Goal: Find specific page/section: Find specific page/section

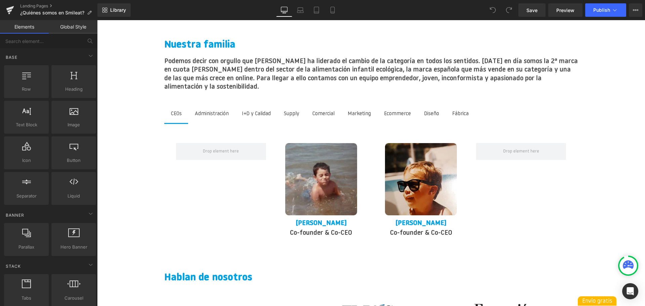
scroll to position [841, 0]
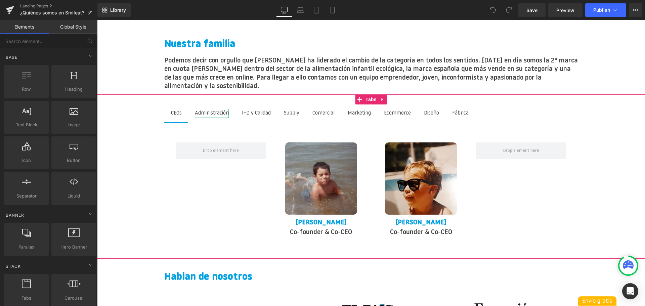
click at [217, 109] on div "Administración" at bounding box center [212, 113] width 34 height 9
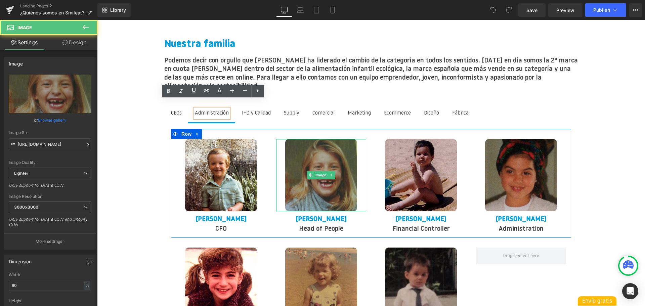
click at [331, 183] on img at bounding box center [321, 175] width 72 height 72
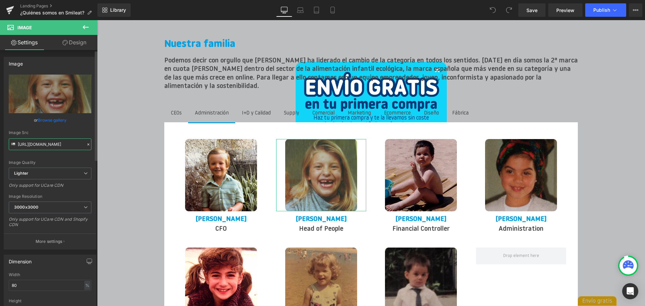
scroll to position [0, 199]
drag, startPoint x: 17, startPoint y: 144, endPoint x: 86, endPoint y: 148, distance: 69.0
click at [86, 148] on div "Image Src [URL][DOMAIN_NAME]" at bounding box center [50, 140] width 83 height 20
click at [611, 109] on div "CEOs Text Block Administración Text Block I+D y Calidad Text Block Supply Text …" at bounding box center [371, 229] width 548 height 270
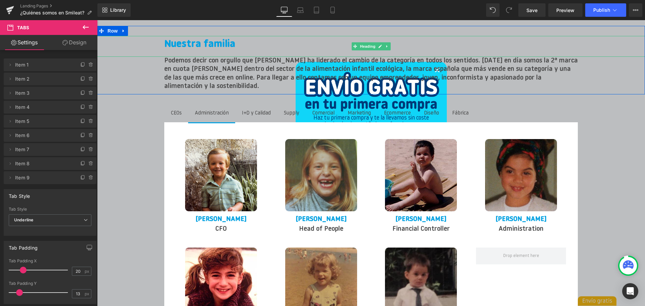
click at [106, 36] on div "Nuestra familia" at bounding box center [371, 46] width 548 height 21
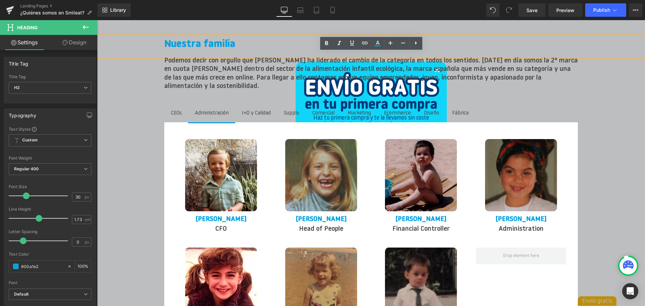
click at [622, 94] on div "CEOs Text Block Administración Text Block I+D y Calidad Text Block Supply Text …" at bounding box center [371, 229] width 548 height 270
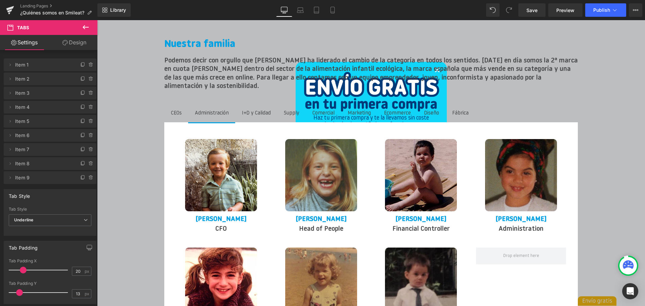
click at [84, 28] on icon at bounding box center [86, 27] width 6 height 4
